Goal: Transaction & Acquisition: Obtain resource

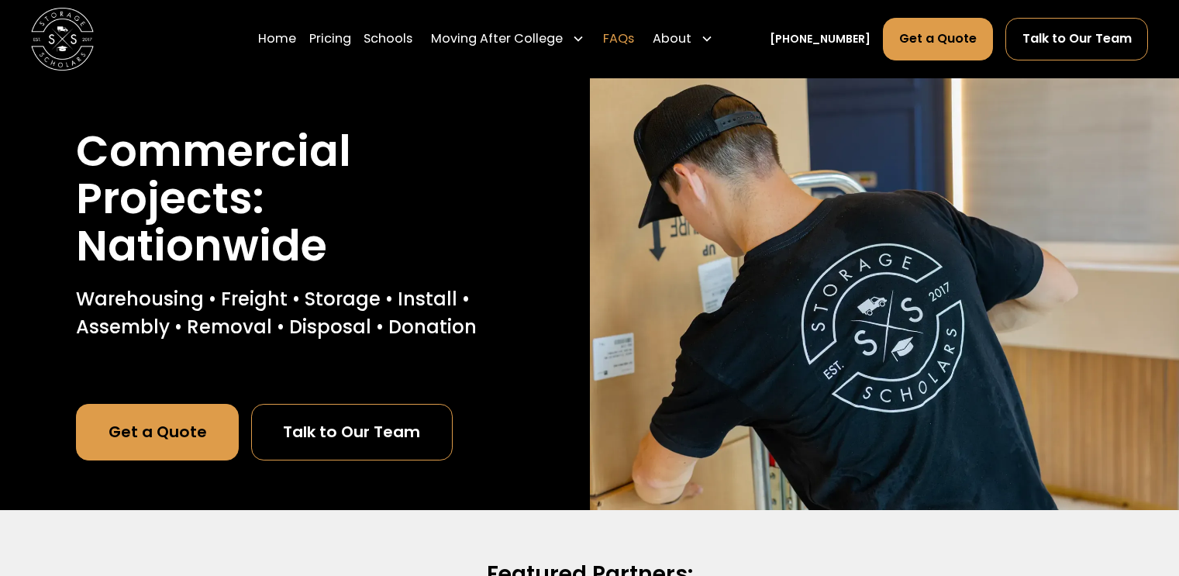
click at [634, 33] on link "FAQs" at bounding box center [618, 38] width 31 height 43
click at [412, 39] on link "Schools" at bounding box center [387, 38] width 49 height 43
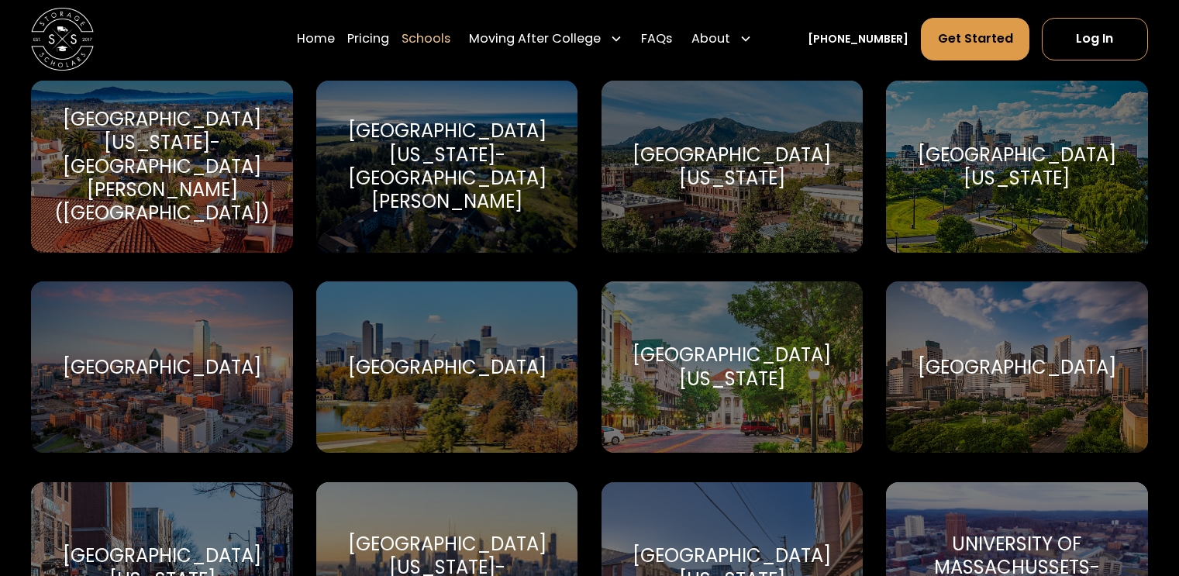
scroll to position [7439, 0]
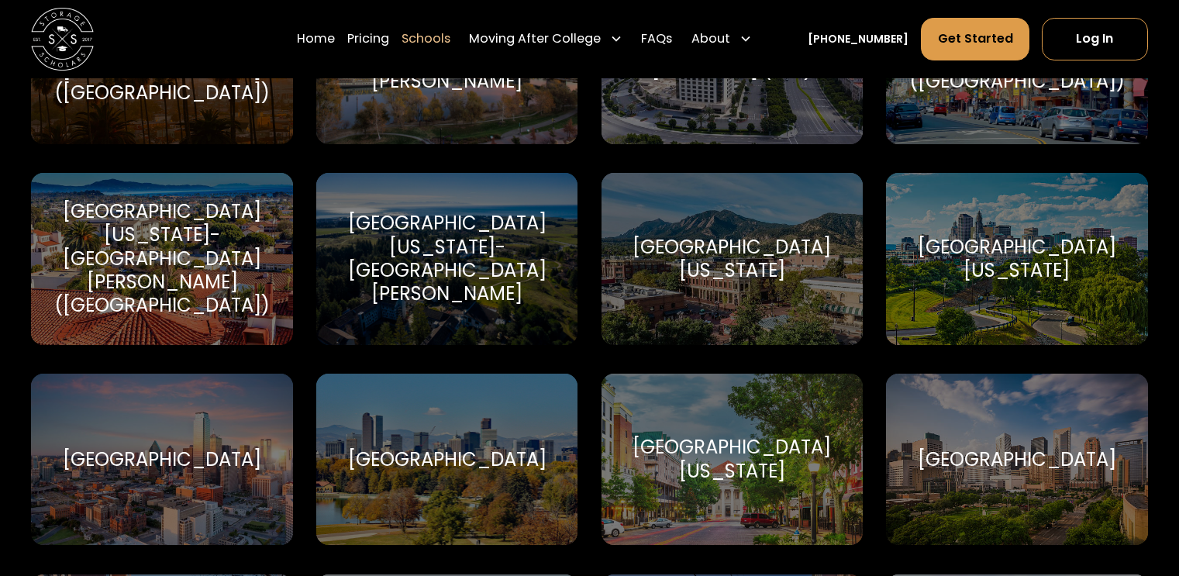
click at [502, 421] on div "[GEOGRAPHIC_DATA]" at bounding box center [446, 460] width 261 height 172
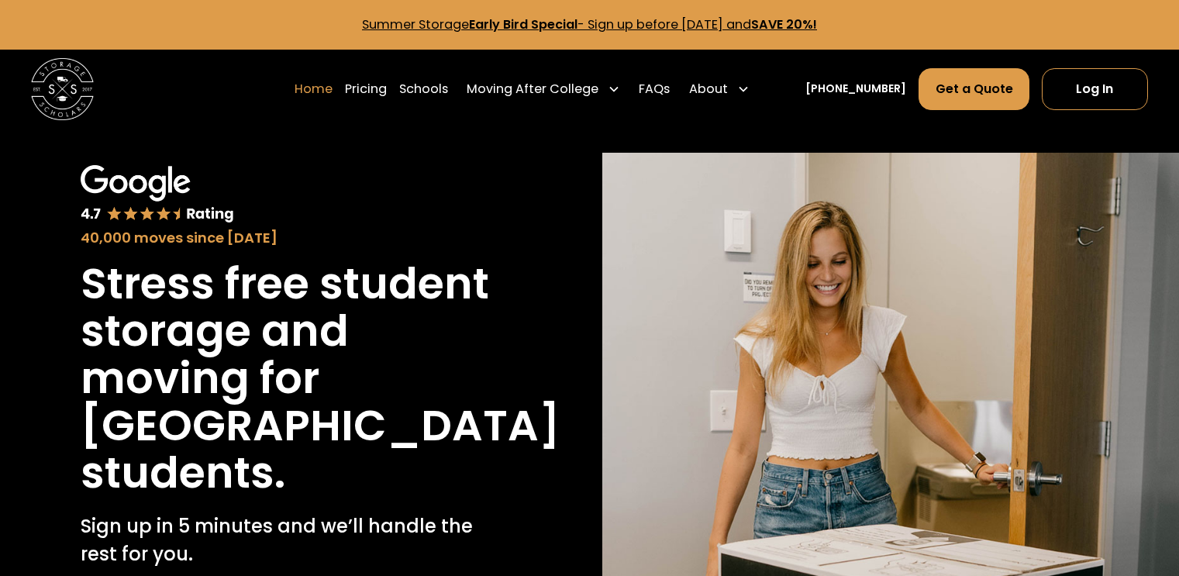
click at [332, 85] on link "Home" at bounding box center [313, 88] width 38 height 43
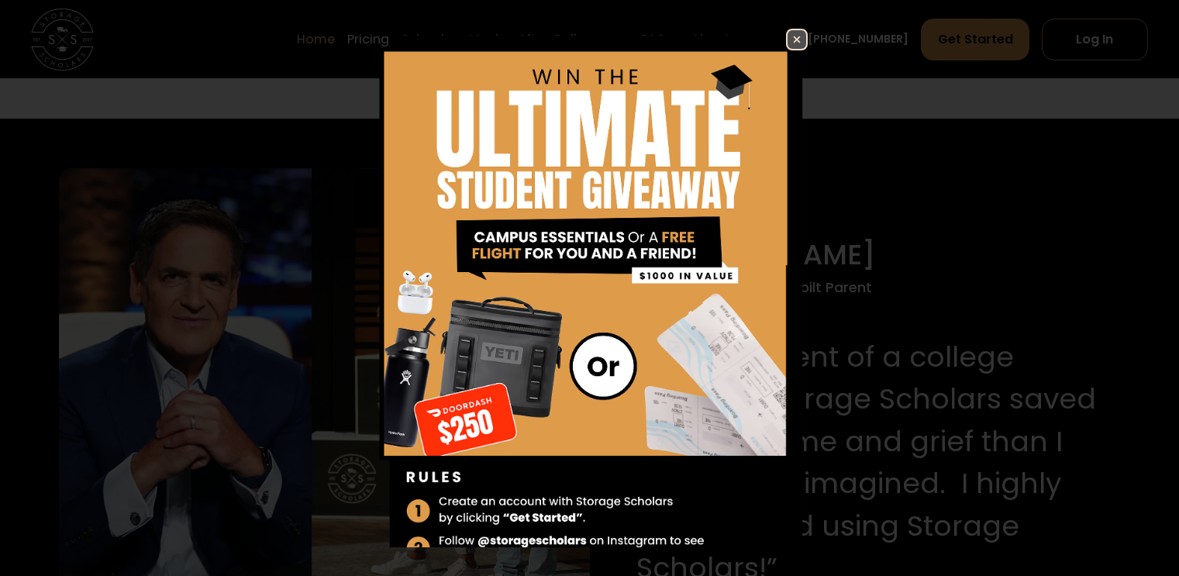
scroll to position [1395, 0]
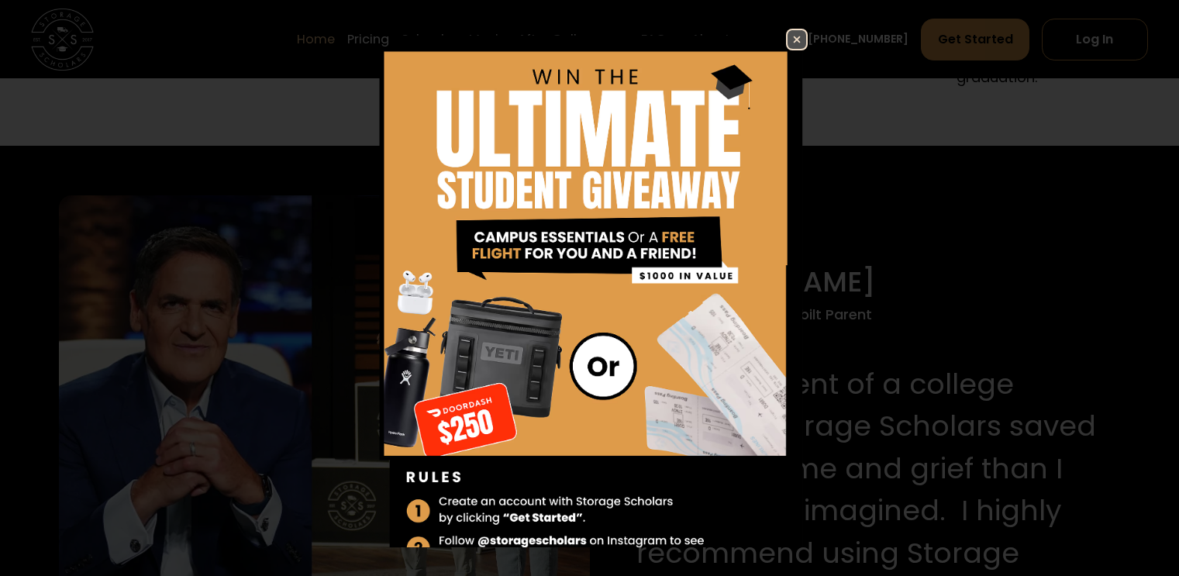
click at [787, 40] on img at bounding box center [796, 39] width 19 height 19
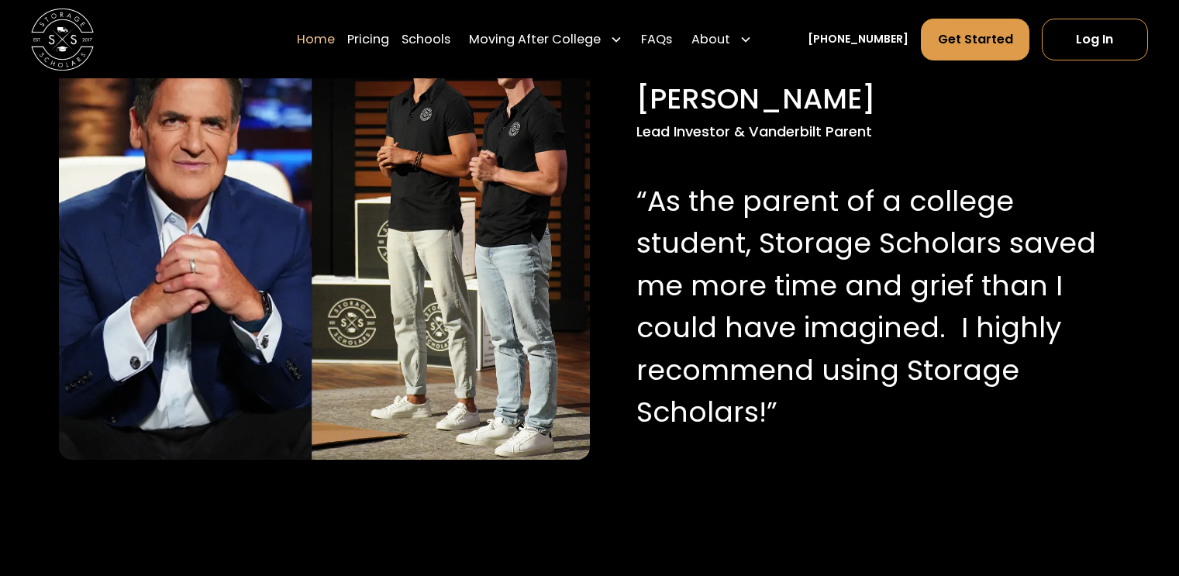
scroll to position [1550, 0]
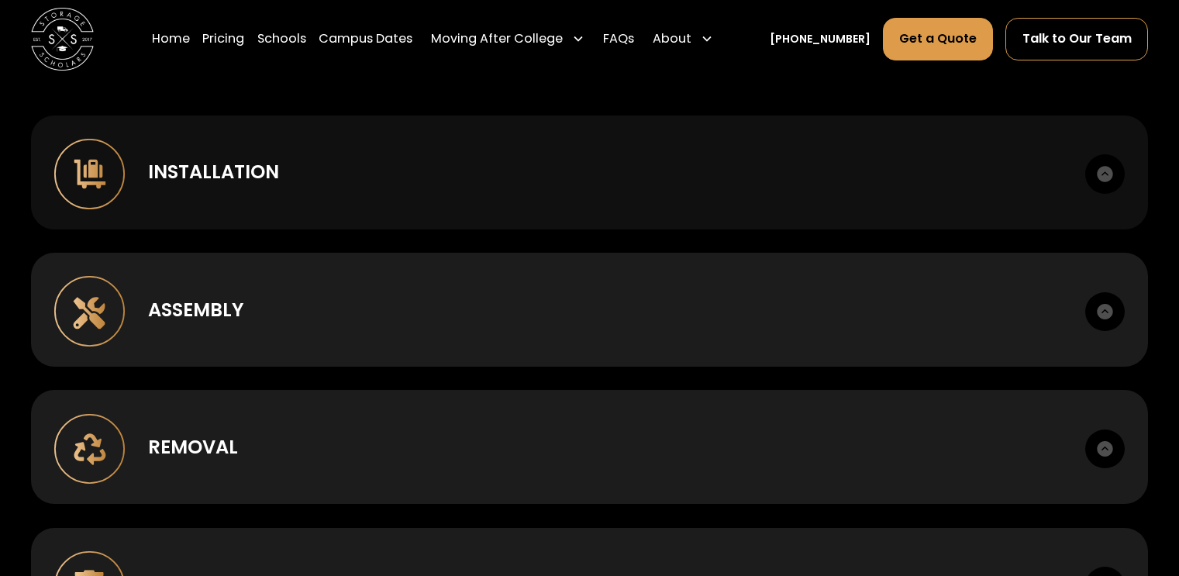
scroll to position [1162, 0]
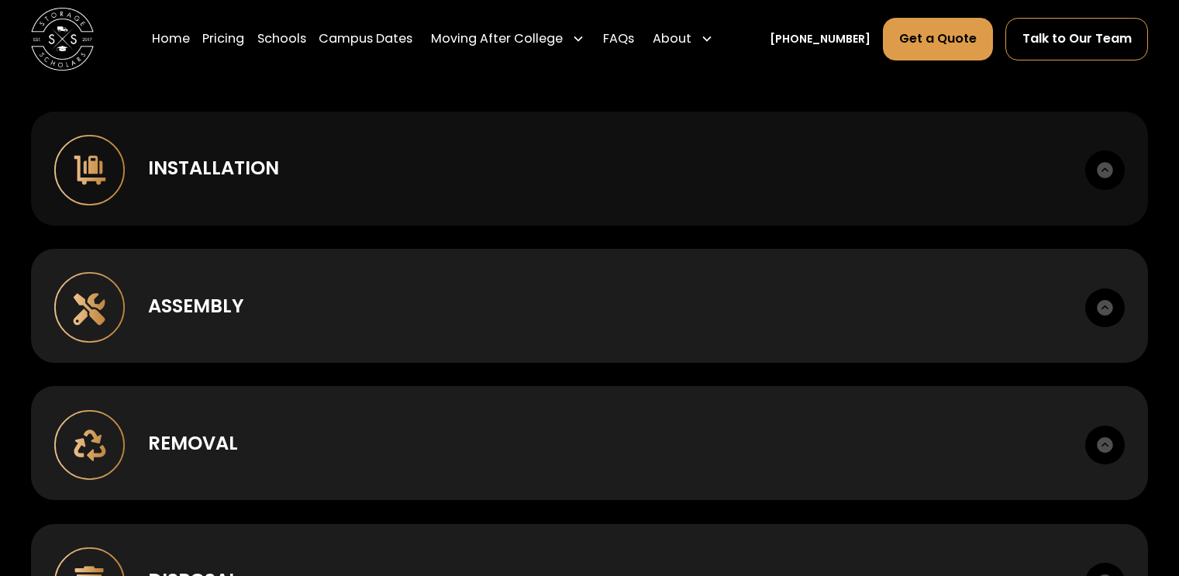
click at [1110, 171] on img at bounding box center [1104, 169] width 39 height 39
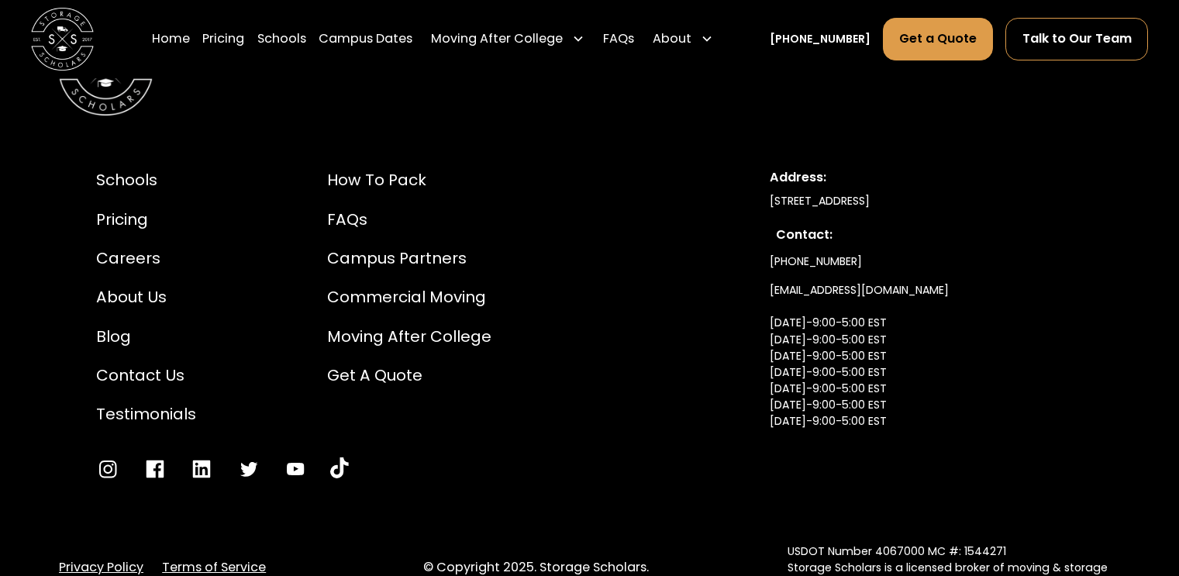
scroll to position [3983, 0]
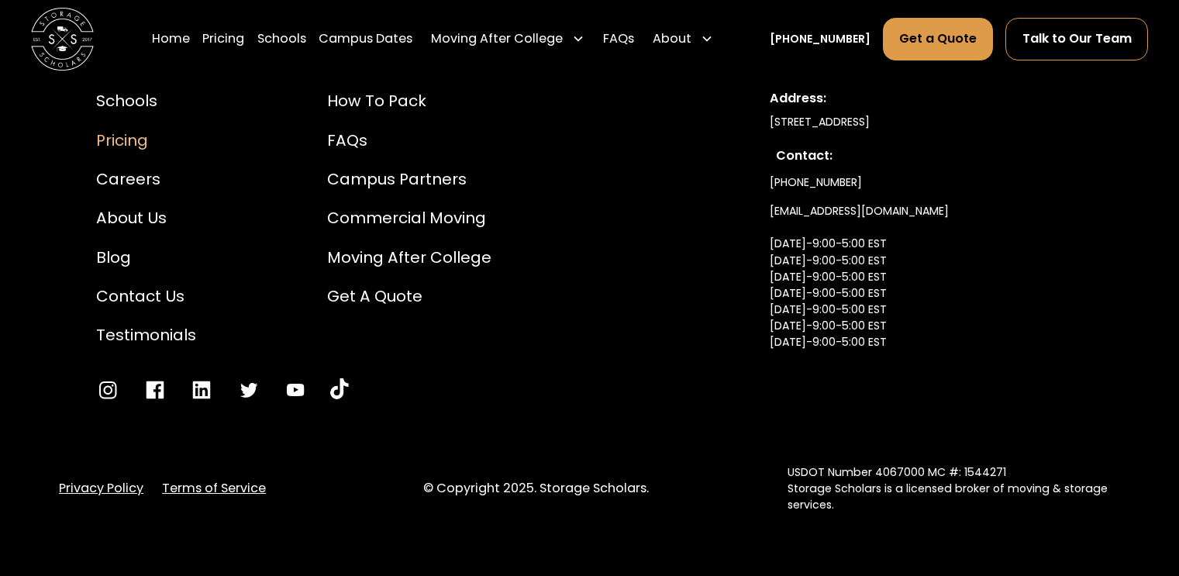
click at [109, 143] on div "Pricing" at bounding box center [146, 140] width 100 height 23
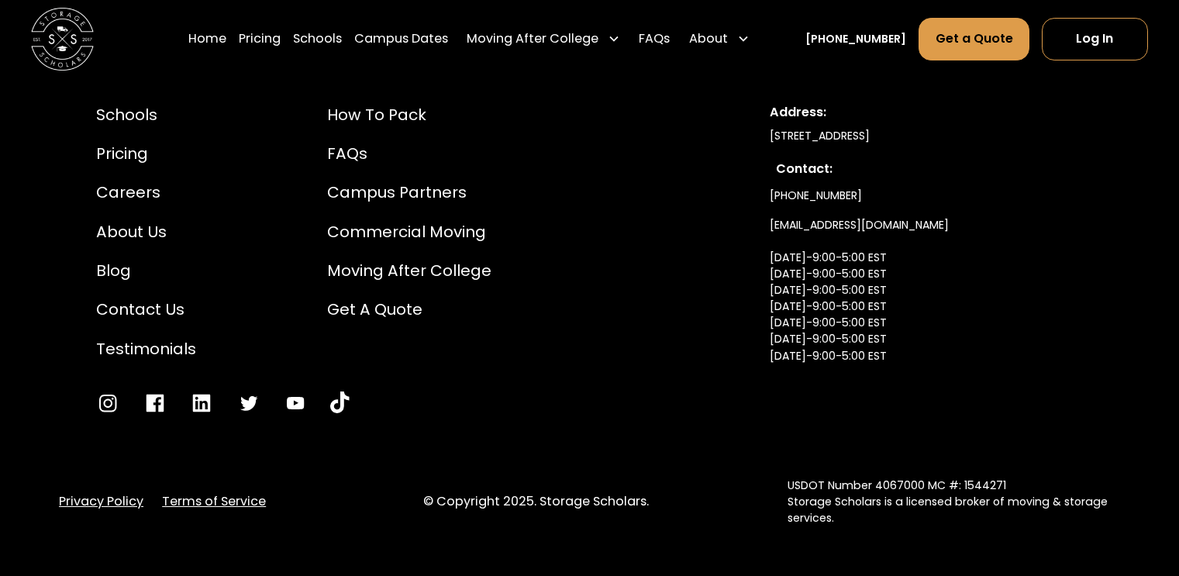
scroll to position [4118, 0]
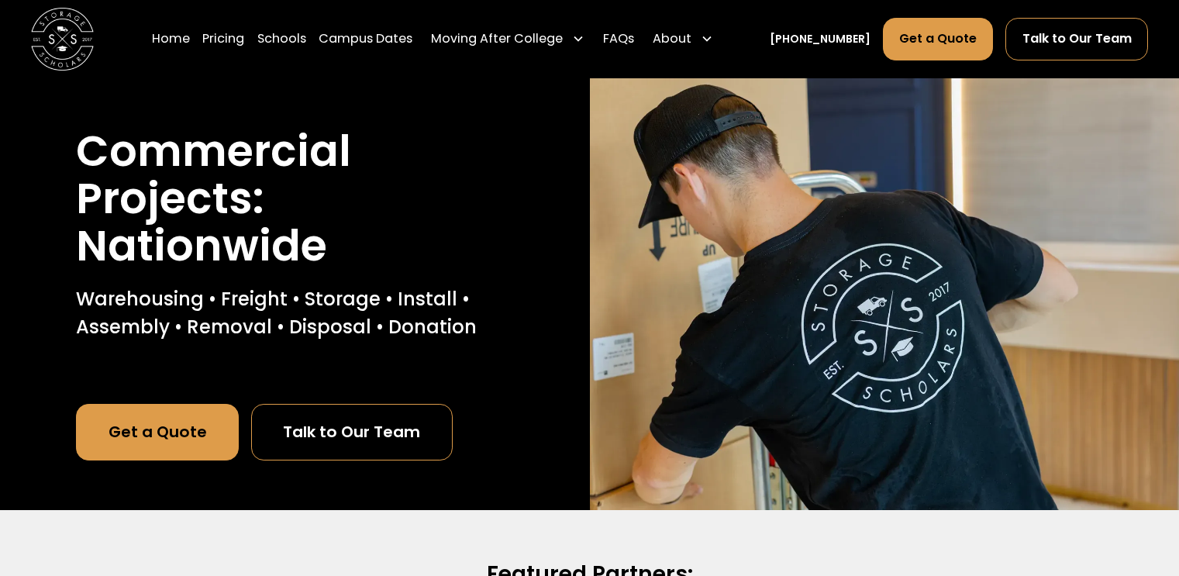
drag, startPoint x: 34, startPoint y: 266, endPoint x: 162, endPoint y: 154, distance: 169.7
click at [162, 154] on h1 "Commercial Projects: Nationwide" at bounding box center [294, 199] width 437 height 142
click at [171, 405] on link "Get a Quote" at bounding box center [157, 432] width 163 height 56
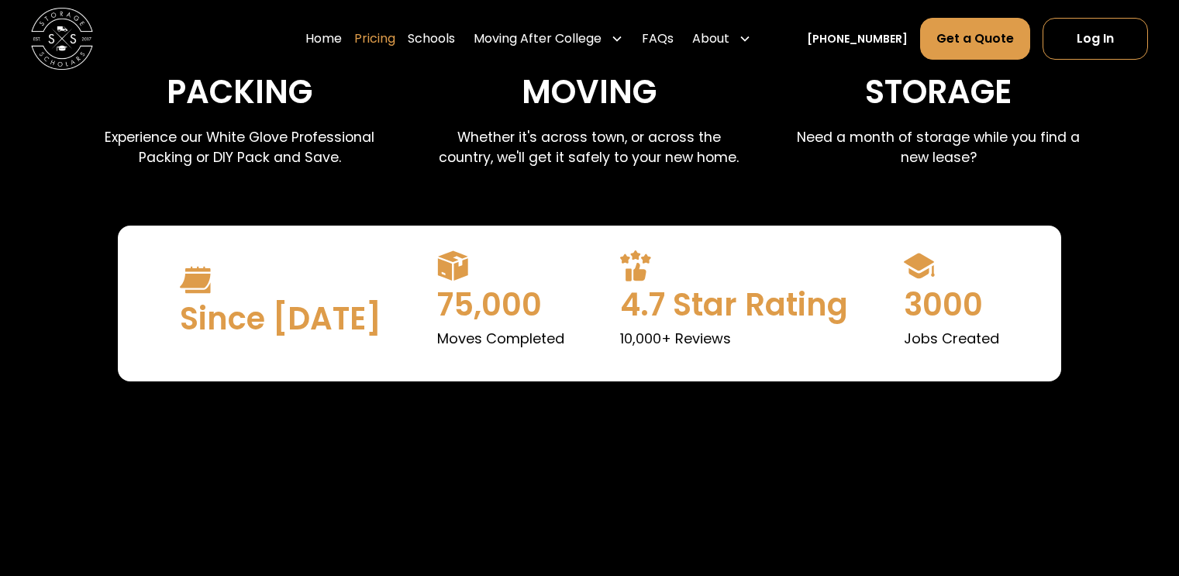
scroll to position [791, 0]
